Goal: Transaction & Acquisition: Purchase product/service

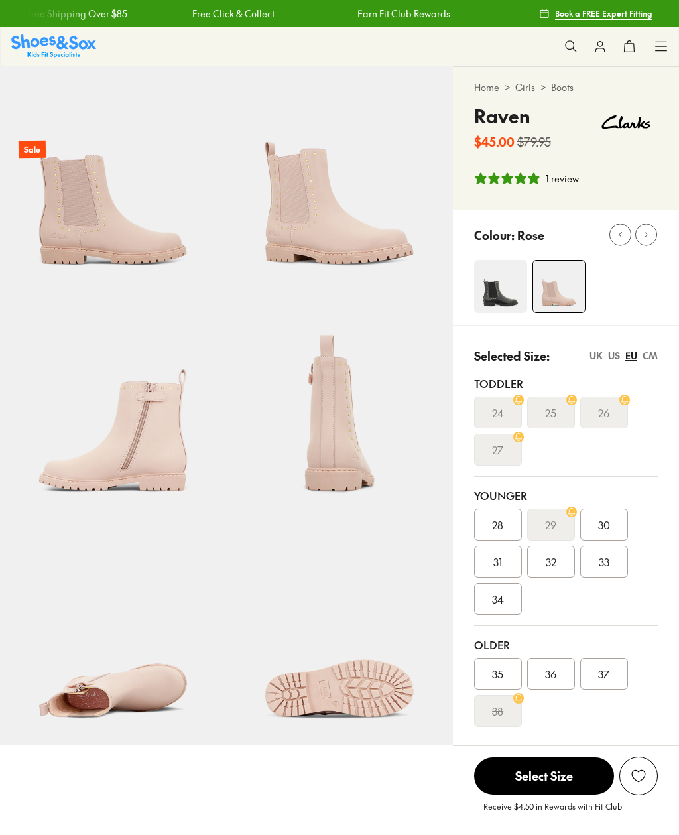
select select "*"
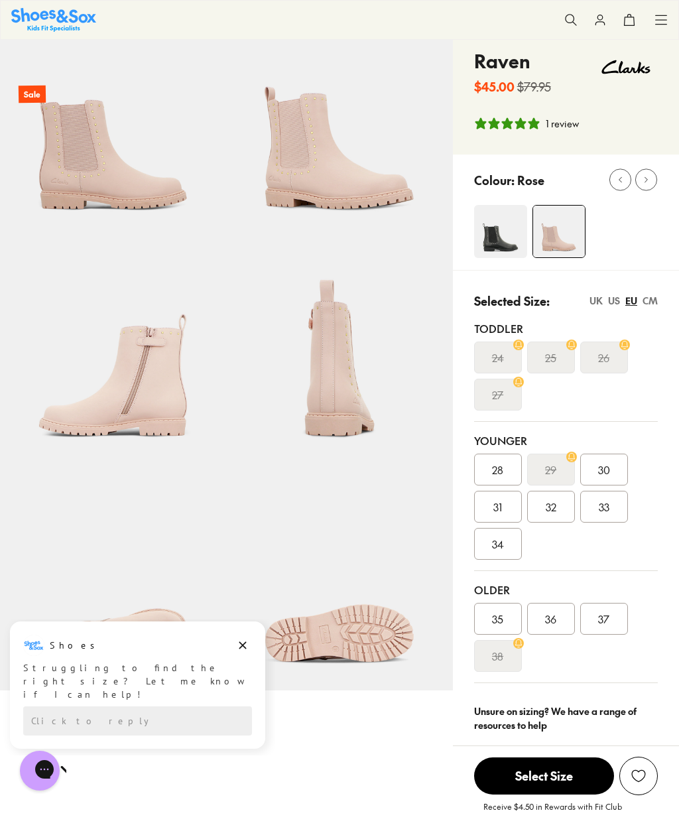
scroll to position [51, 0]
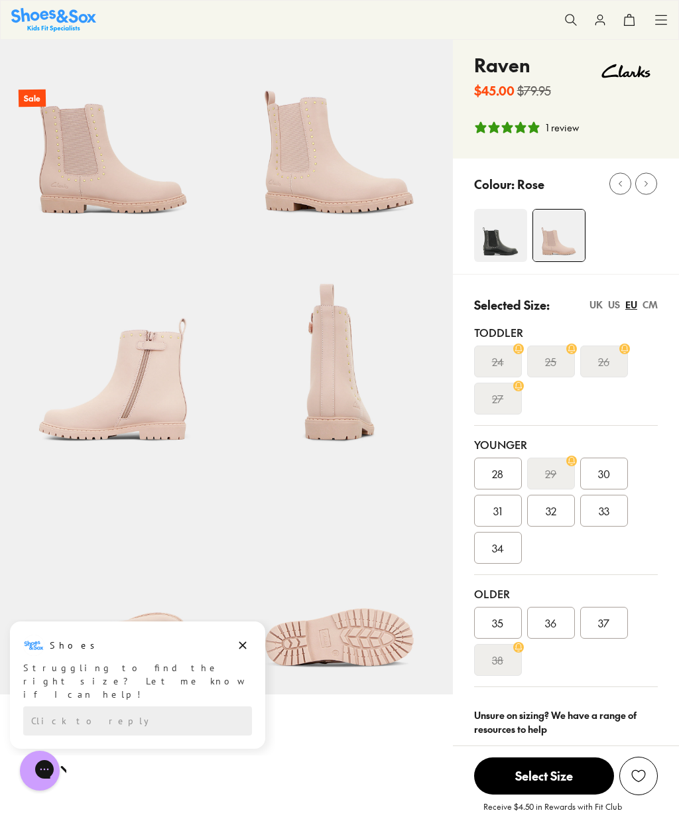
click at [339, 173] on img at bounding box center [339, 128] width 226 height 226
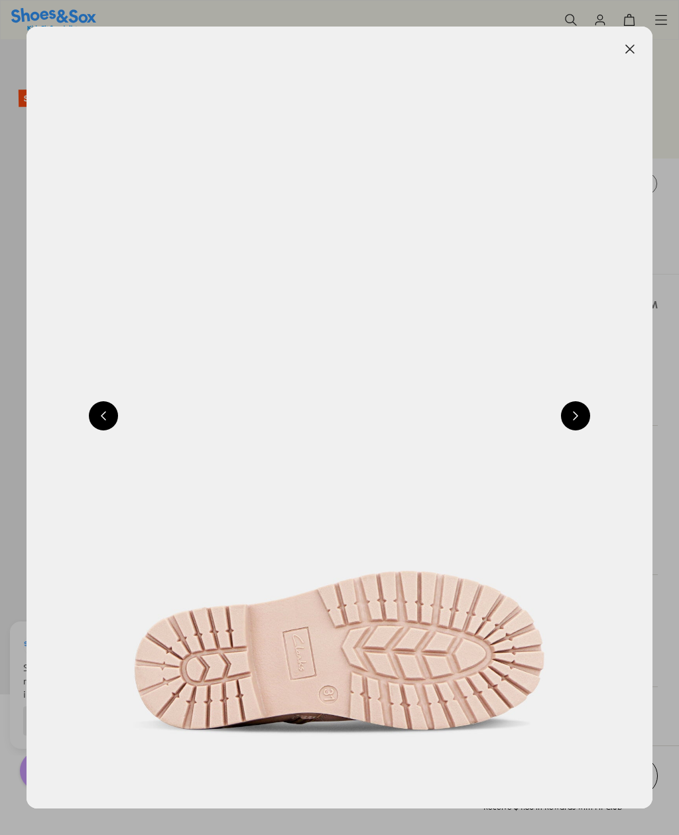
scroll to position [0, 1252]
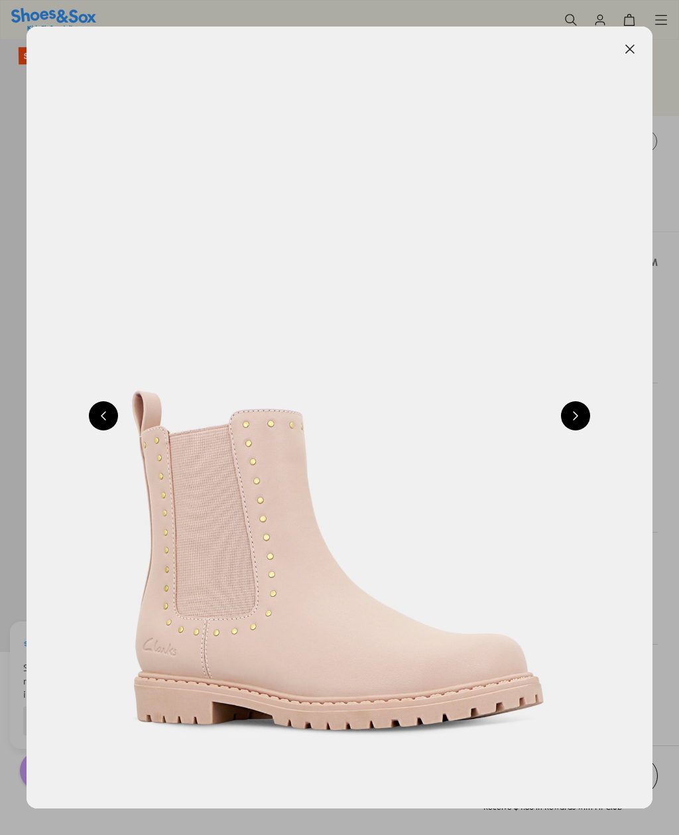
click at [632, 52] on button at bounding box center [629, 48] width 29 height 29
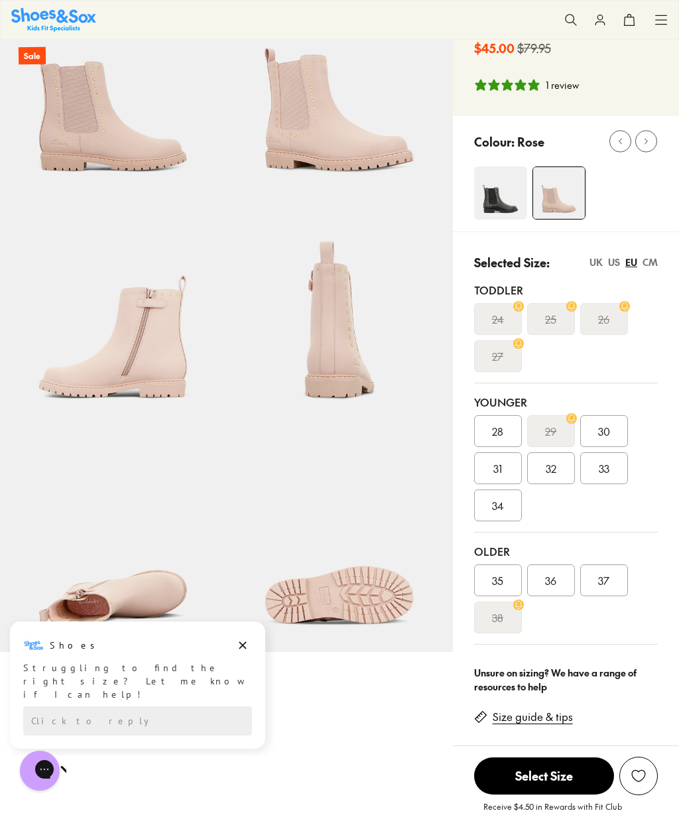
click at [499, 190] on img at bounding box center [500, 192] width 53 height 53
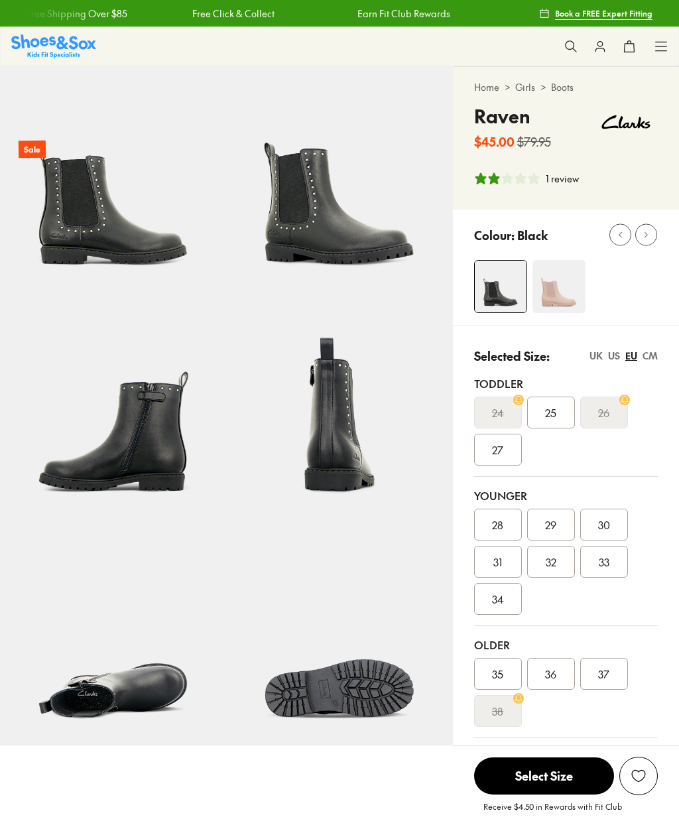
select select "*"
click at [330, 216] on img at bounding box center [339, 179] width 226 height 226
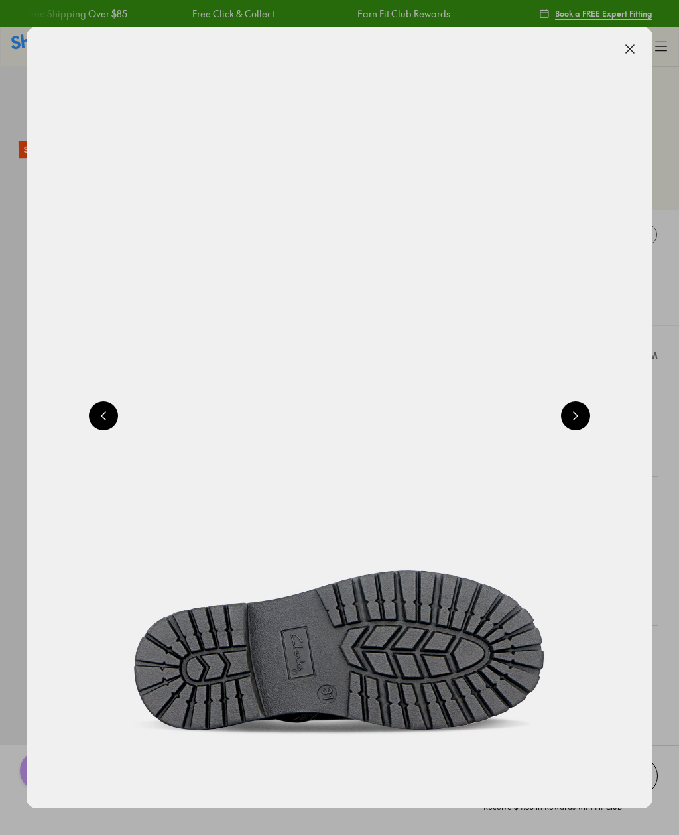
scroll to position [0, 1252]
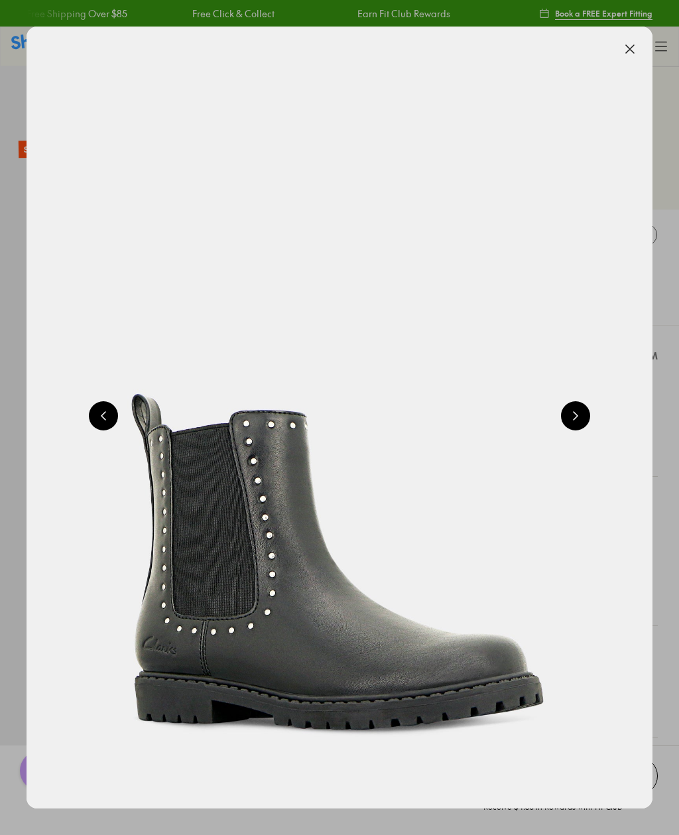
click at [629, 51] on button at bounding box center [629, 48] width 29 height 29
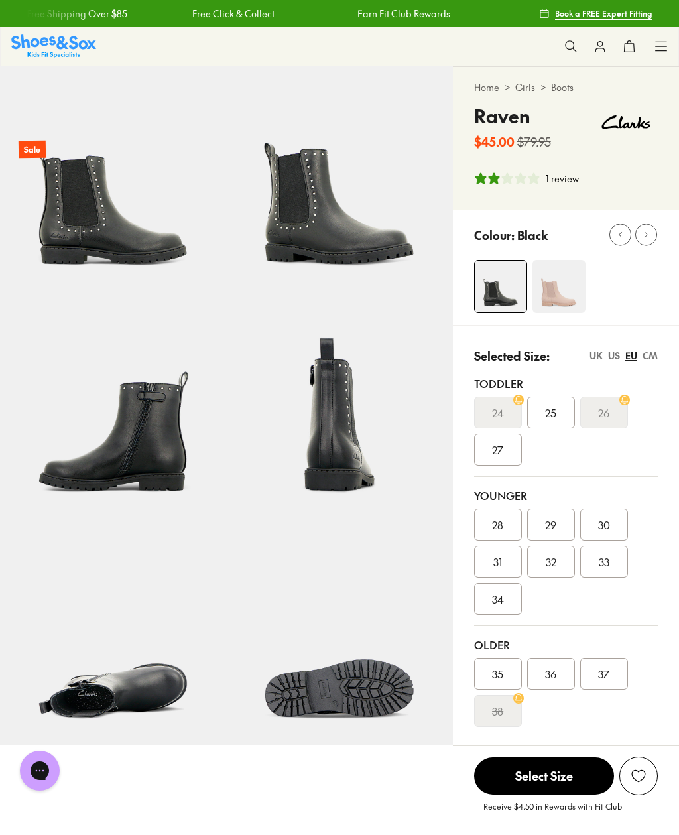
click at [528, 91] on link "Girls" at bounding box center [525, 87] width 20 height 14
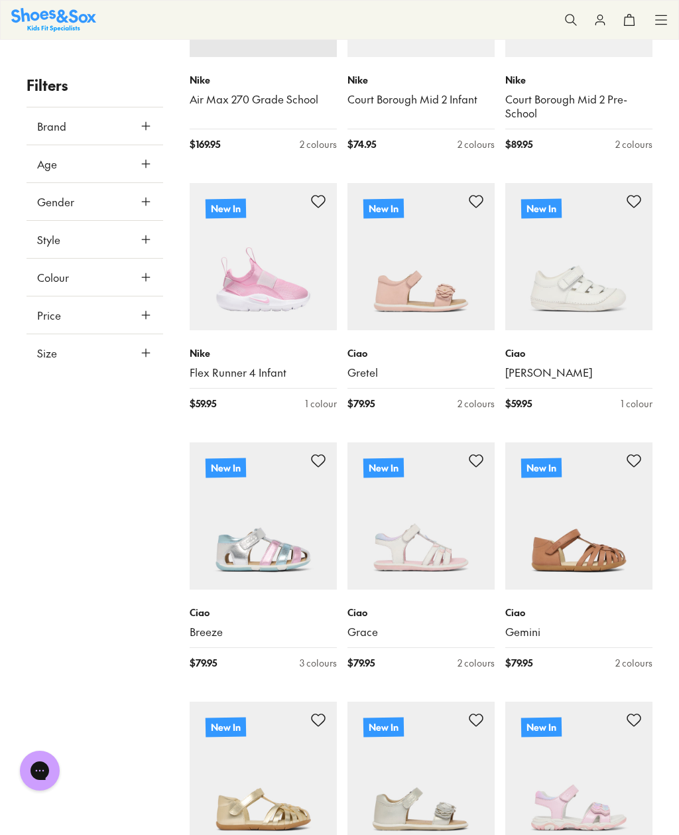
scroll to position [398, 0]
click at [151, 352] on icon at bounding box center [145, 352] width 13 height 13
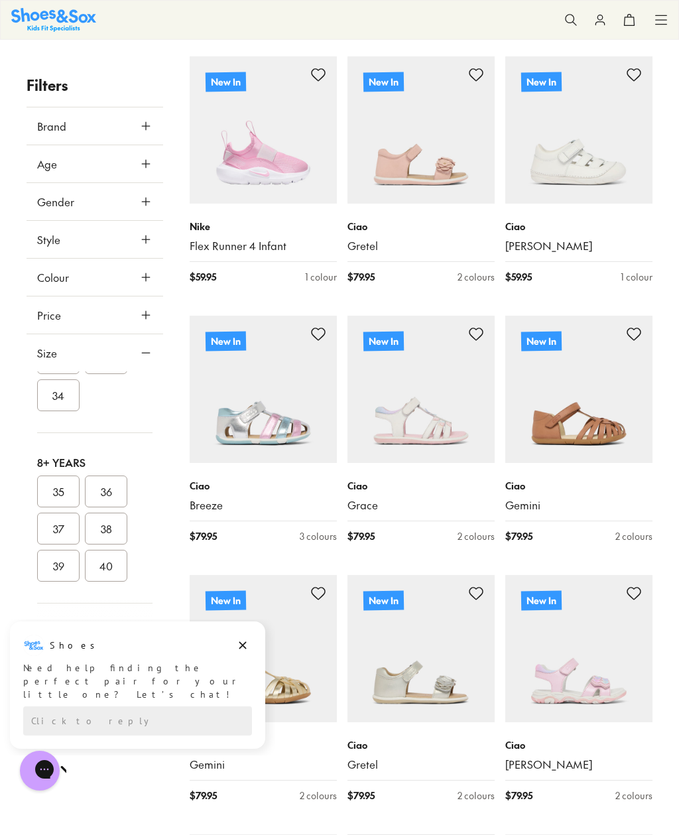
scroll to position [525, 0]
click at [63, 392] on button "34" at bounding box center [58, 392] width 42 height 32
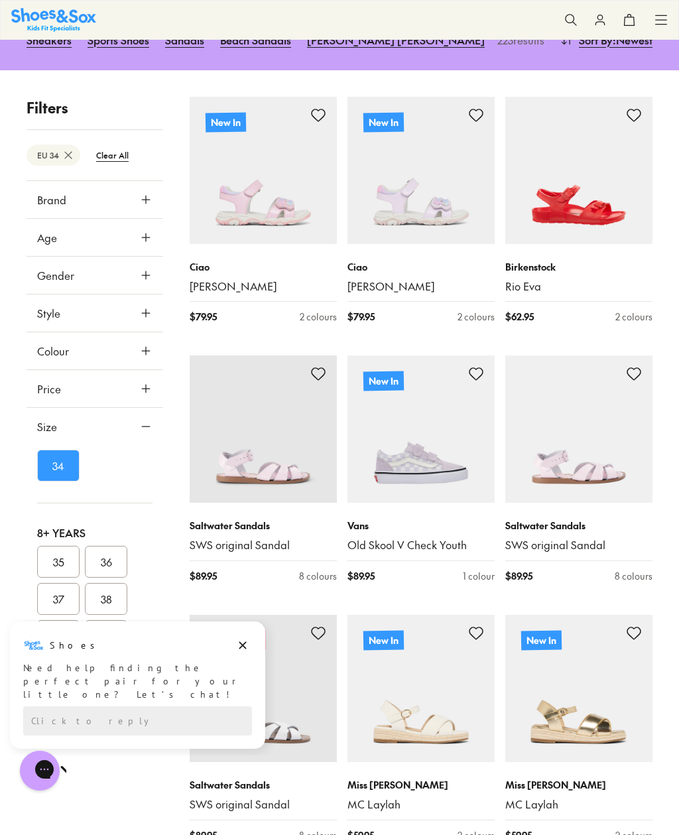
click at [56, 467] on button "34" at bounding box center [58, 466] width 42 height 32
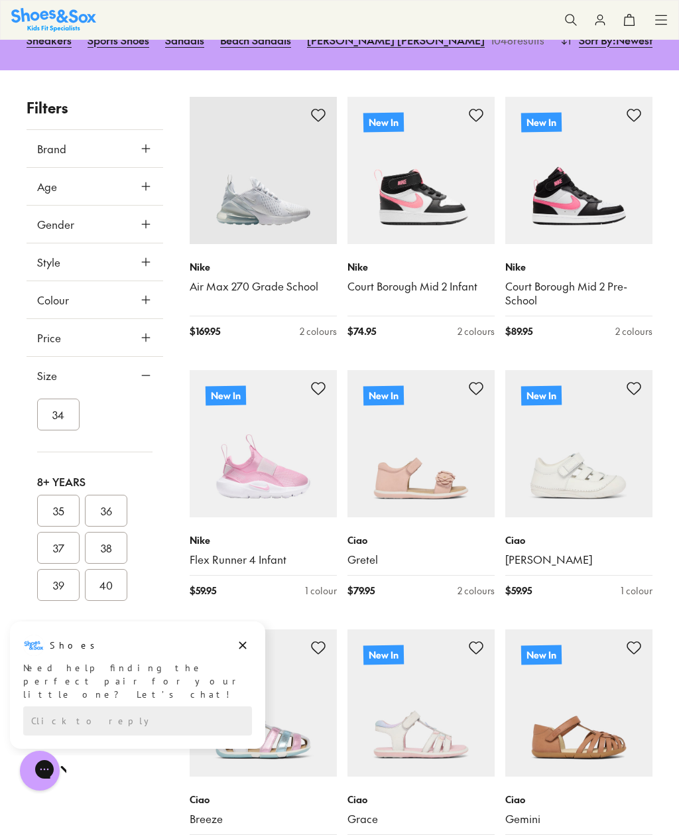
click at [56, 414] on button "34" at bounding box center [58, 414] width 42 height 32
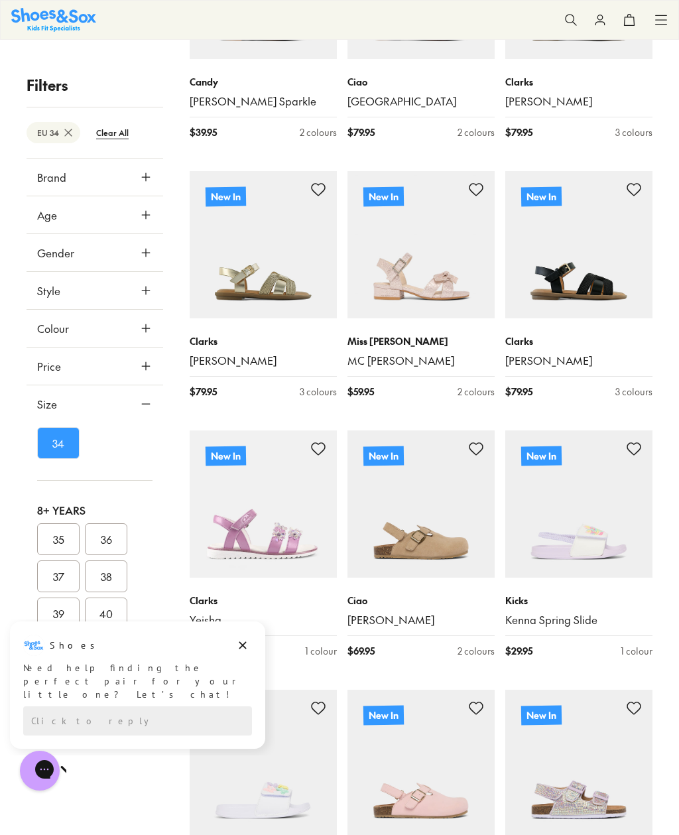
scroll to position [1967, 0]
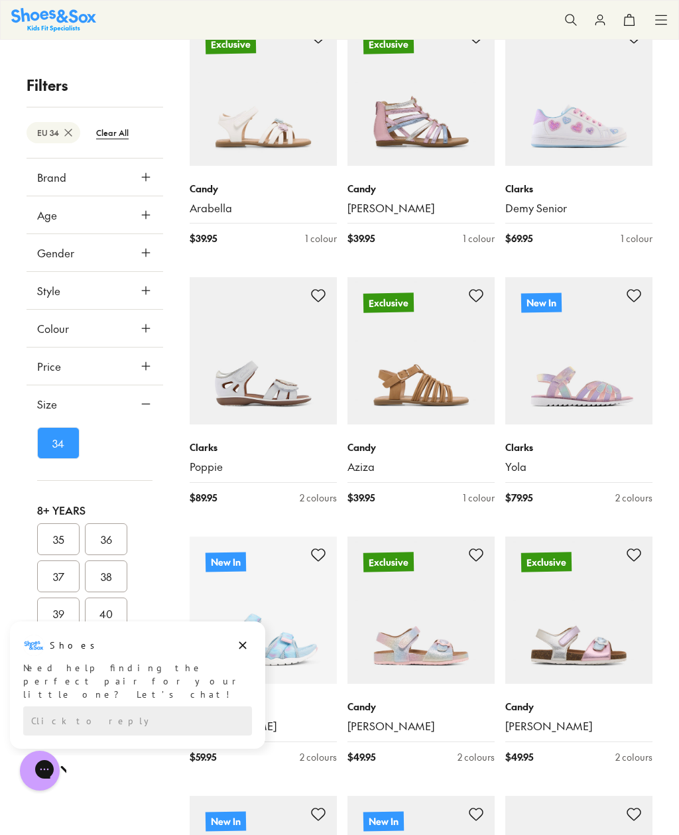
scroll to position [3416, 0]
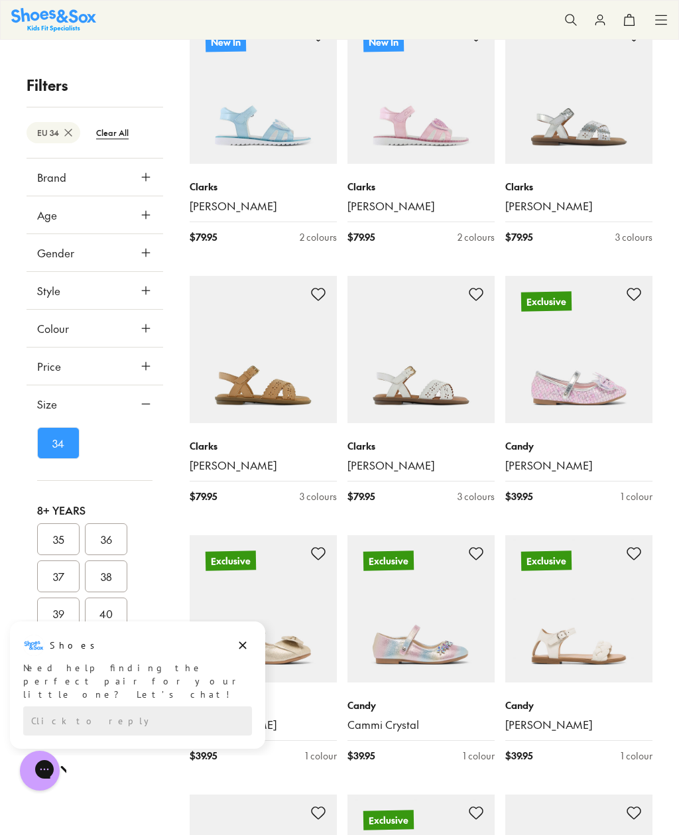
scroll to position [4193, 0]
